Goal: Task Accomplishment & Management: Use online tool/utility

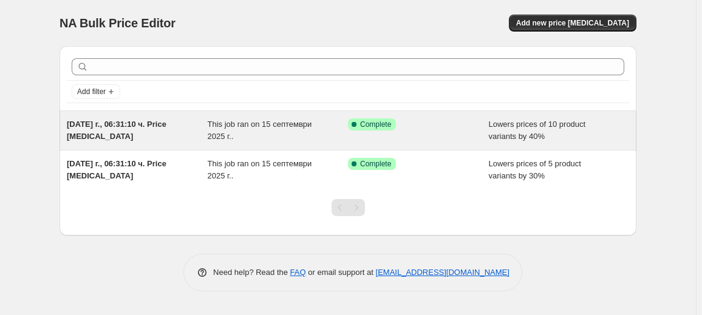
click at [193, 135] on div "[DATE] г., 06:31:10 ч. Price [MEDICAL_DATA]" at bounding box center [137, 130] width 141 height 24
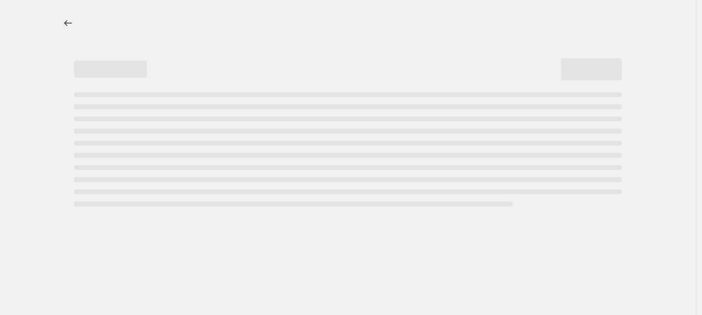
select select "percentage"
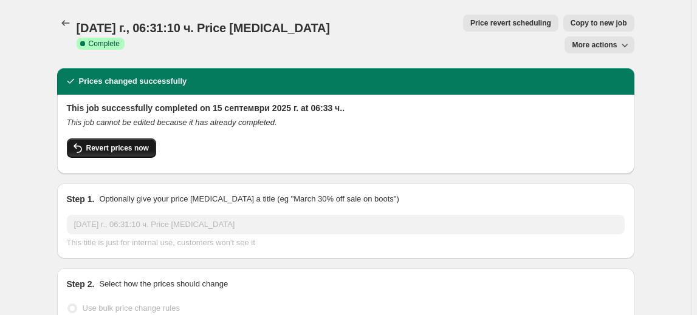
click at [129, 138] on button "Revert prices now" at bounding box center [111, 147] width 89 height 19
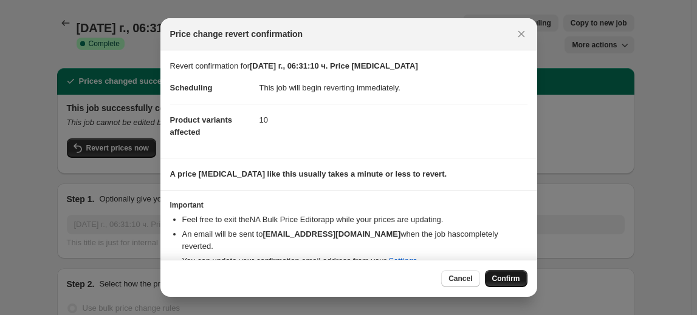
click at [515, 278] on span "Confirm" at bounding box center [506, 279] width 28 height 10
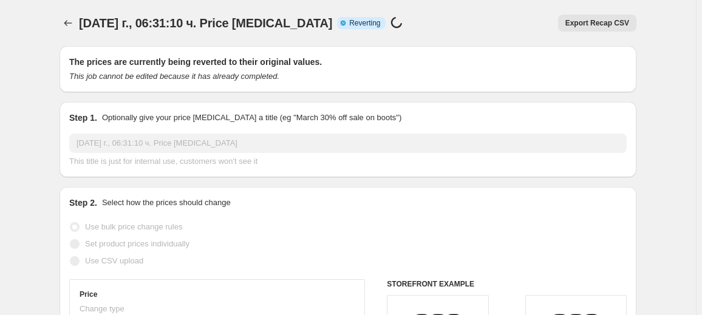
select select "percentage"
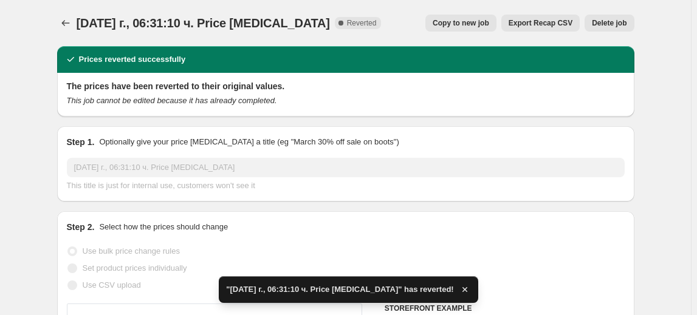
click at [616, 22] on span "Delete job" at bounding box center [609, 23] width 35 height 10
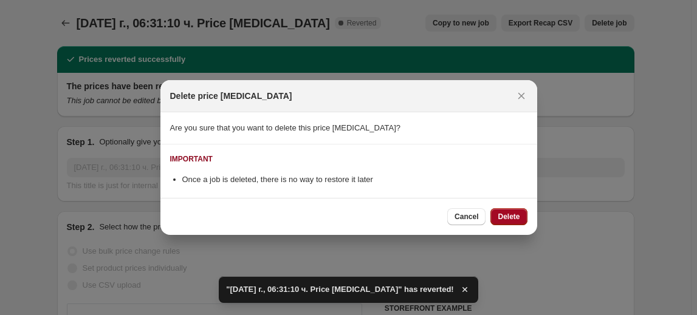
click at [508, 218] on span "Delete" at bounding box center [508, 217] width 22 height 10
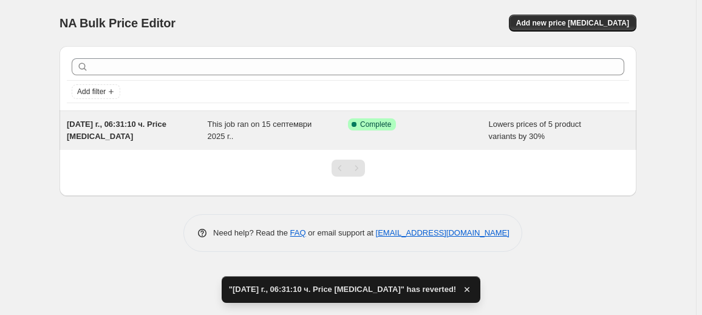
click at [213, 135] on span "This job ran on 15 септември 2025 г.." at bounding box center [260, 130] width 104 height 21
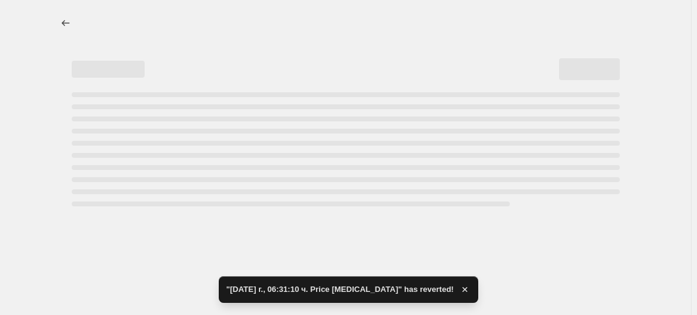
select select "percentage"
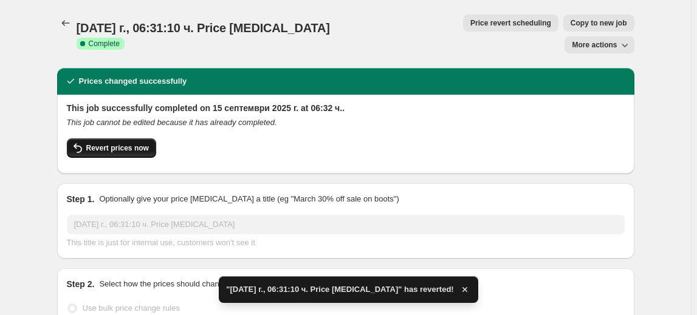
click at [129, 143] on span "Revert prices now" at bounding box center [117, 148] width 63 height 10
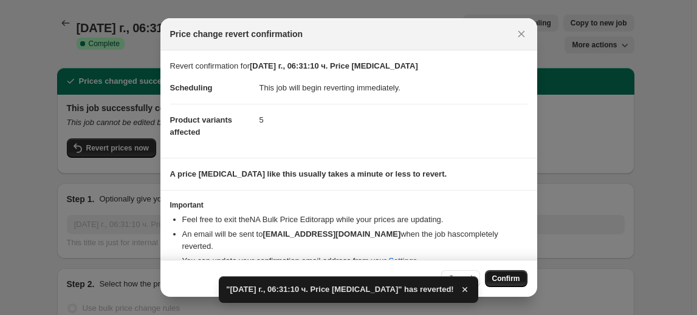
click at [500, 278] on span "Confirm" at bounding box center [506, 279] width 28 height 10
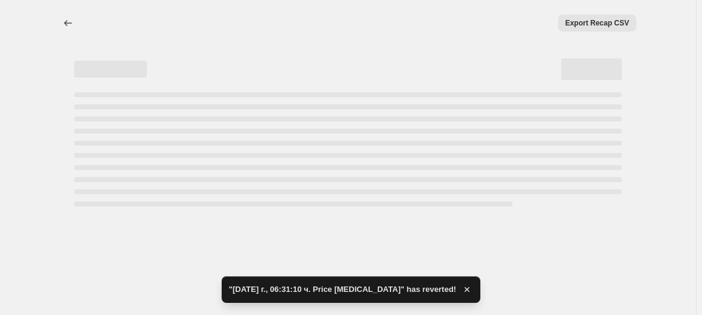
select select "percentage"
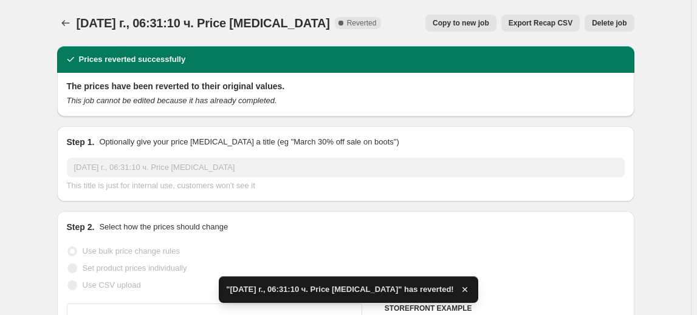
click at [613, 22] on span "Delete job" at bounding box center [609, 23] width 35 height 10
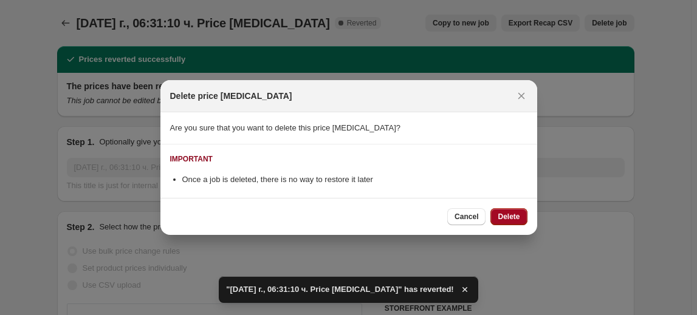
click at [515, 222] on button "Delete" at bounding box center [508, 216] width 36 height 17
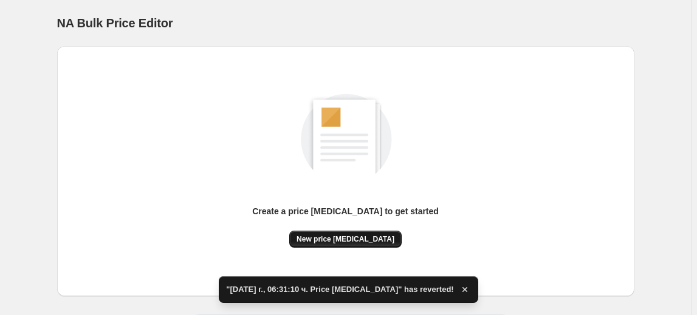
click at [357, 232] on button "New price [MEDICAL_DATA]" at bounding box center [345, 239] width 112 height 17
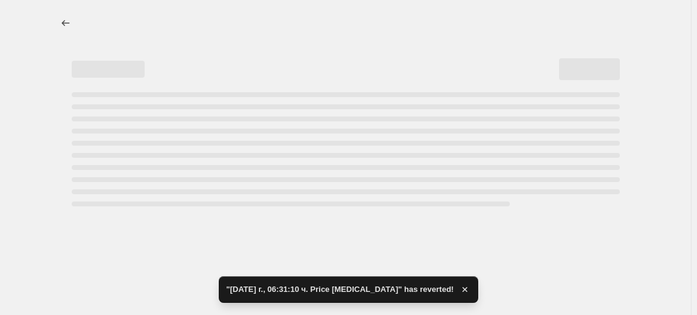
select select "percentage"
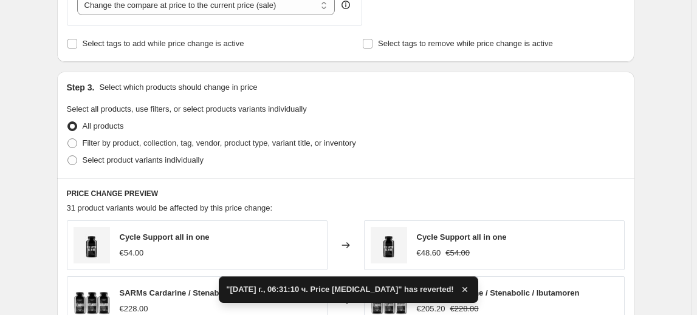
scroll to position [497, 0]
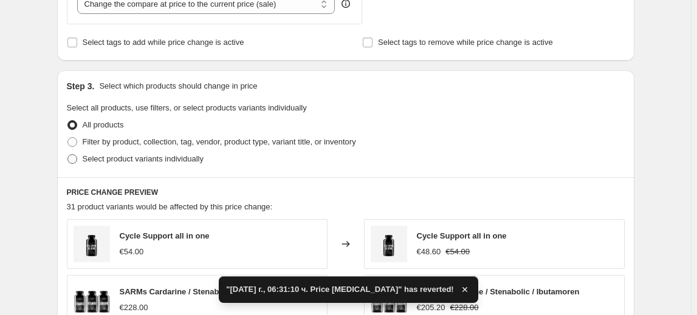
click at [128, 160] on span "Select product variants individually" at bounding box center [143, 158] width 121 height 9
click at [68, 155] on input "Select product variants individually" at bounding box center [67, 154] width 1 height 1
radio input "true"
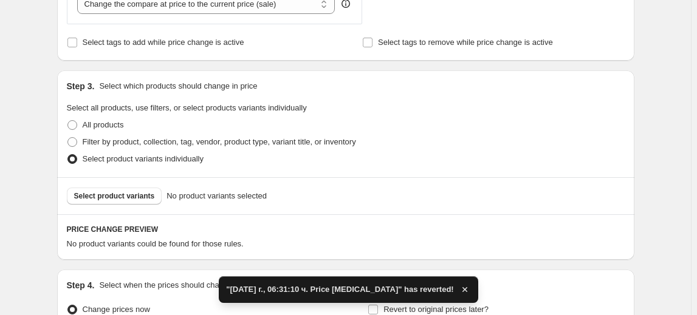
click at [119, 197] on span "Select product variants" at bounding box center [114, 196] width 81 height 10
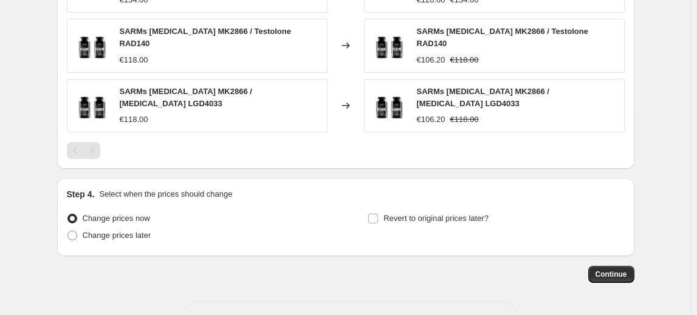
scroll to position [933, 0]
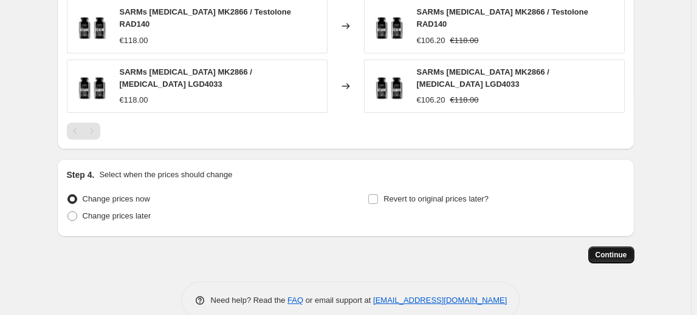
click at [615, 250] on span "Continue" at bounding box center [611, 255] width 32 height 10
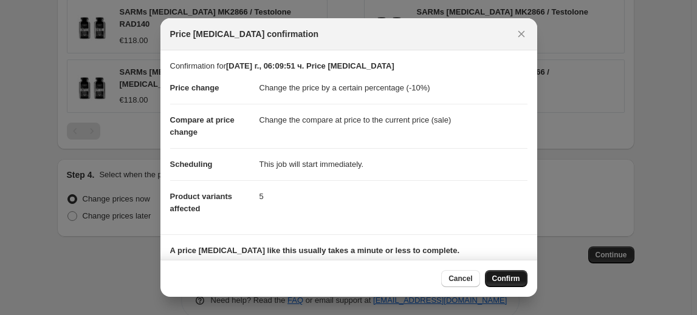
click at [497, 281] on span "Confirm" at bounding box center [506, 279] width 28 height 10
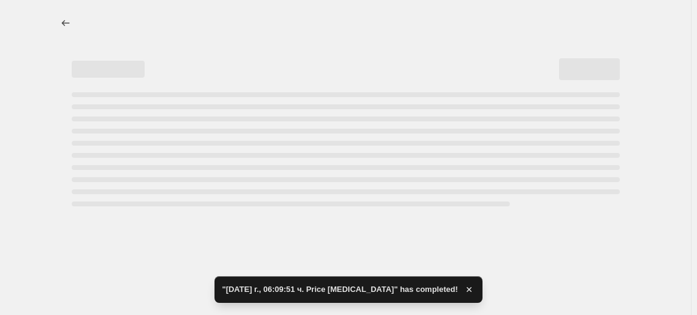
select select "percentage"
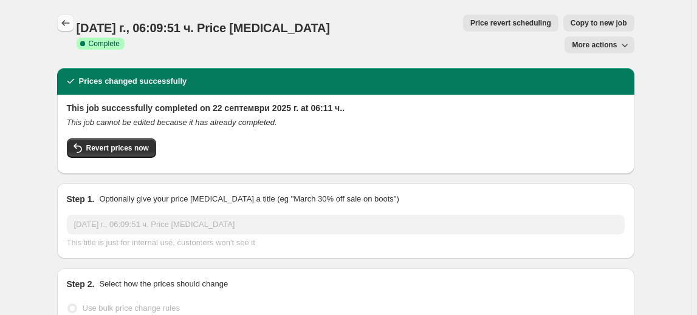
click at [66, 26] on icon "Price change jobs" at bounding box center [66, 23] width 12 height 12
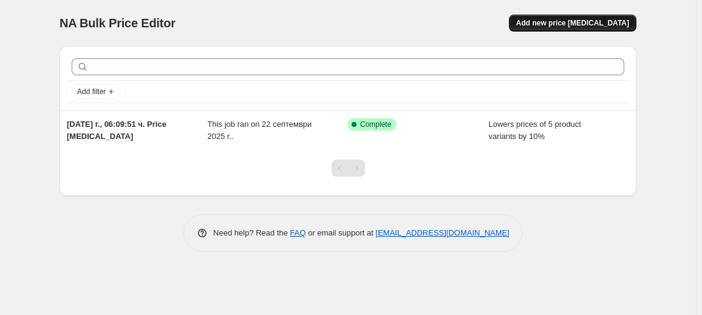
click at [581, 16] on button "Add new price [MEDICAL_DATA]" at bounding box center [573, 23] width 128 height 17
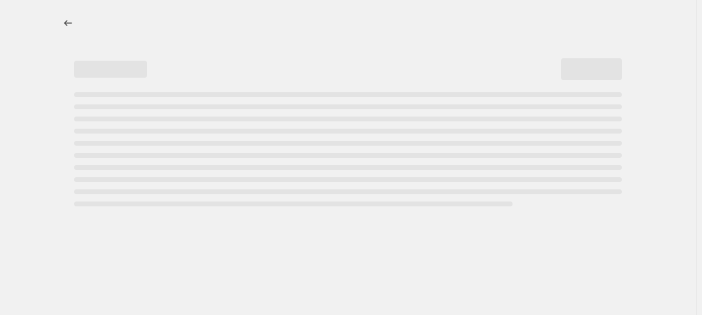
select select "percentage"
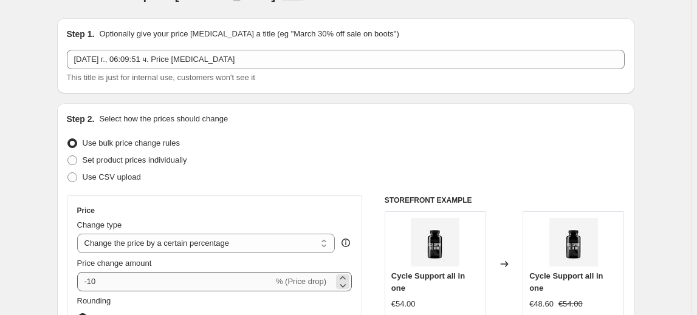
scroll to position [55, 0]
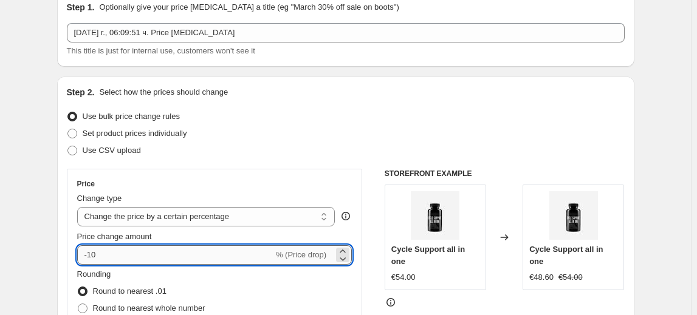
click at [103, 248] on input "-10" at bounding box center [175, 254] width 196 height 19
click at [92, 256] on input "-10" at bounding box center [175, 254] width 196 height 19
type input "-20"
click at [131, 269] on fieldset "Rounding Round to nearest .01 Round to nearest whole number End prices in .99 E…" at bounding box center [141, 309] width 128 height 83
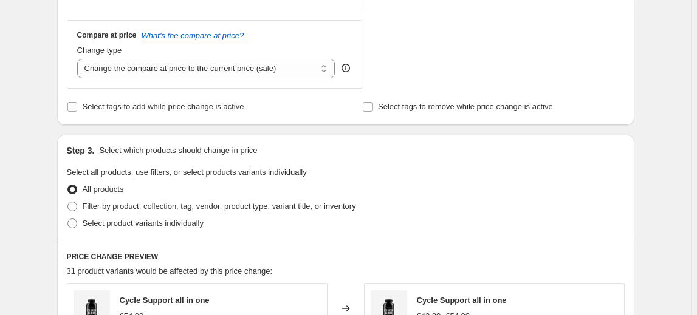
scroll to position [442, 0]
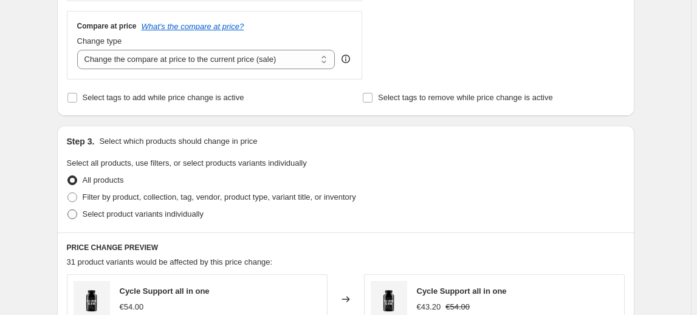
click at [153, 214] on span "Select product variants individually" at bounding box center [143, 214] width 121 height 9
click at [68, 210] on input "Select product variants individually" at bounding box center [67, 210] width 1 height 1
radio input "true"
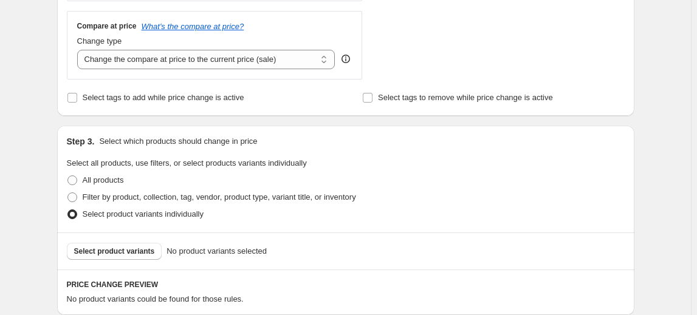
click at [124, 251] on span "Select product variants" at bounding box center [114, 252] width 81 height 10
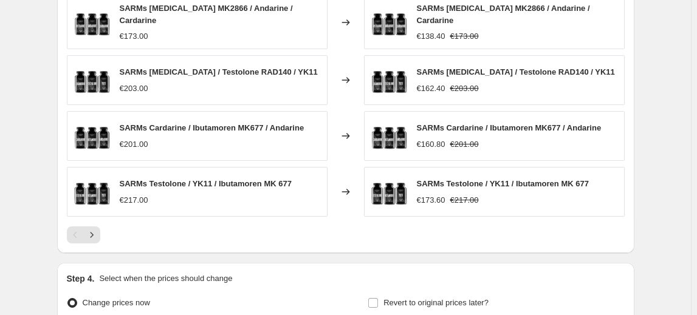
scroll to position [883, 0]
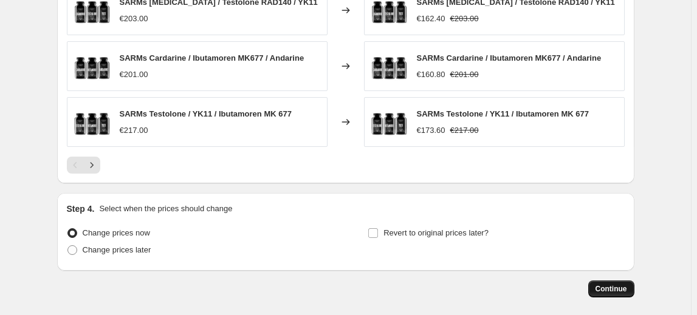
click at [604, 287] on span "Continue" at bounding box center [611, 289] width 32 height 10
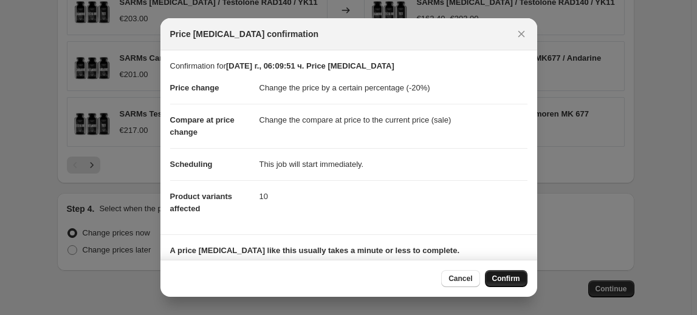
click at [508, 281] on span "Confirm" at bounding box center [506, 279] width 28 height 10
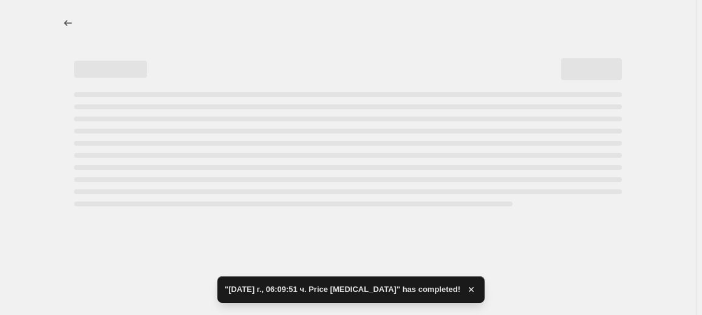
select select "percentage"
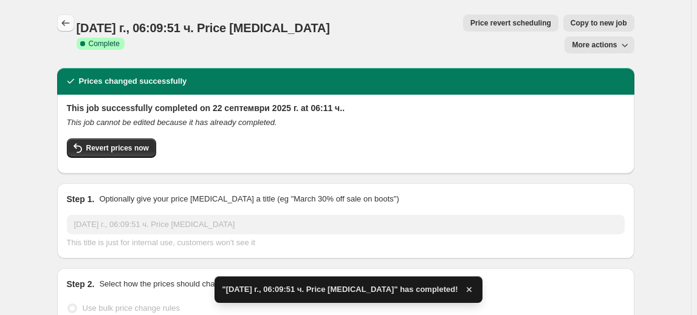
click at [72, 20] on icon "Price change jobs" at bounding box center [66, 23] width 12 height 12
